Goal: Task Accomplishment & Management: Use online tool/utility

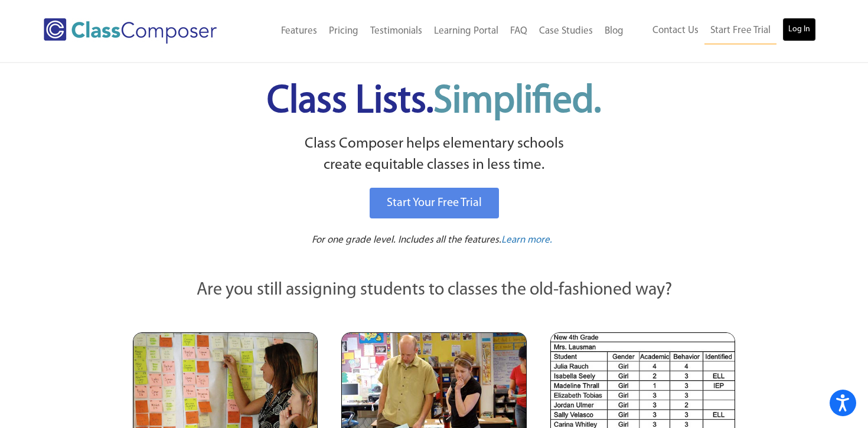
click at [793, 32] on link "Log In" at bounding box center [799, 30] width 34 height 24
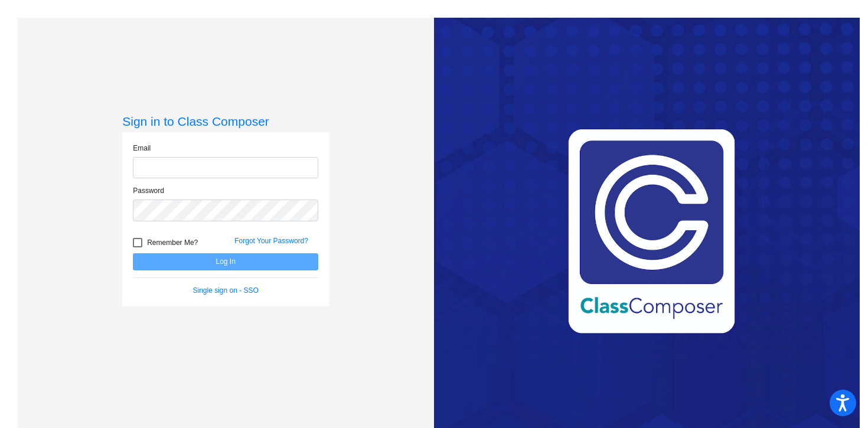
type input "maie.hamza-abougad@asd.edu.qa"
click at [135, 243] on div at bounding box center [137, 242] width 9 height 9
click at [137, 247] on input "Remember Me?" at bounding box center [137, 247] width 1 height 1
checkbox input "true"
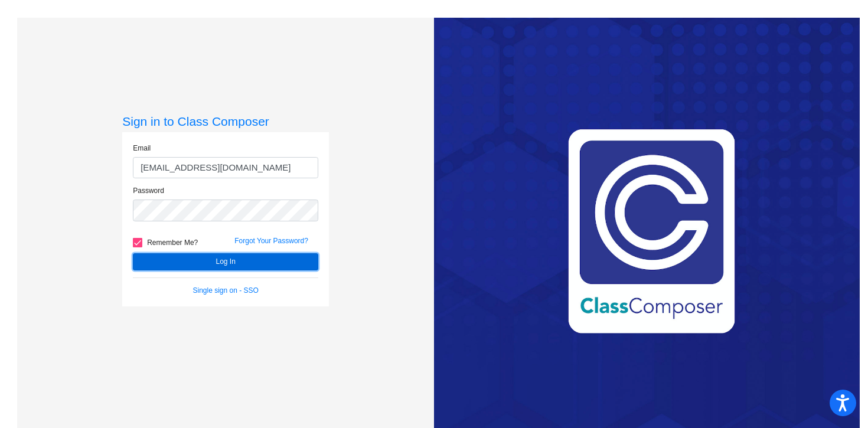
click at [235, 261] on button "Log In" at bounding box center [225, 261] width 185 height 17
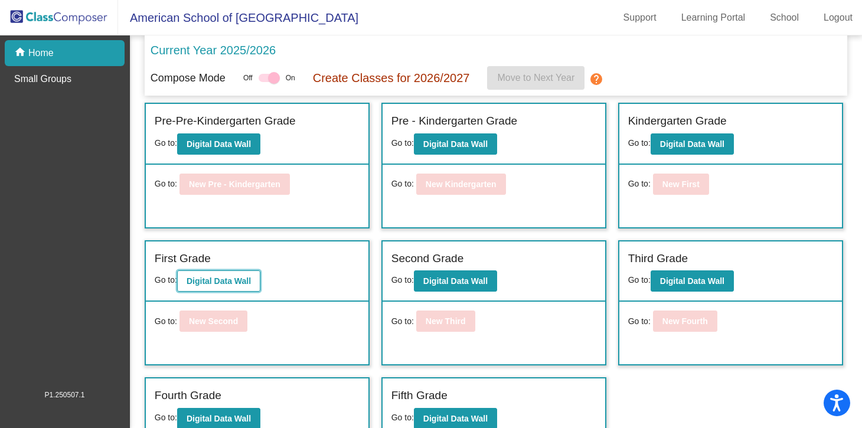
click at [214, 285] on b "Digital Data Wall" at bounding box center [219, 280] width 64 height 9
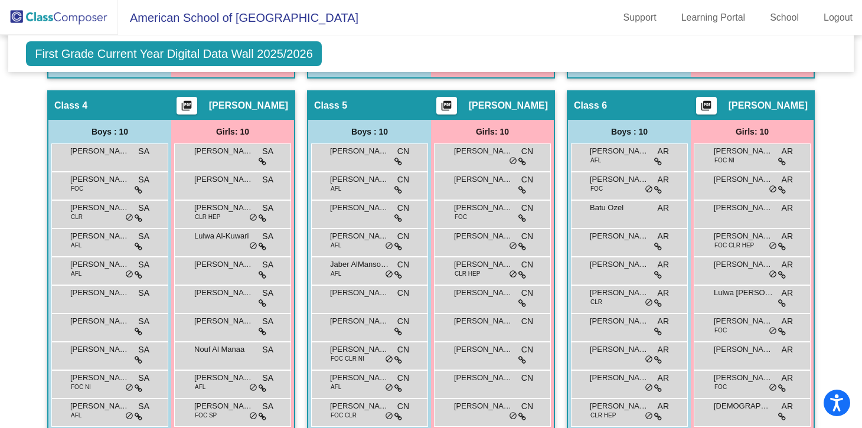
scroll to position [649, 0]
